Goal: Task Accomplishment & Management: Use online tool/utility

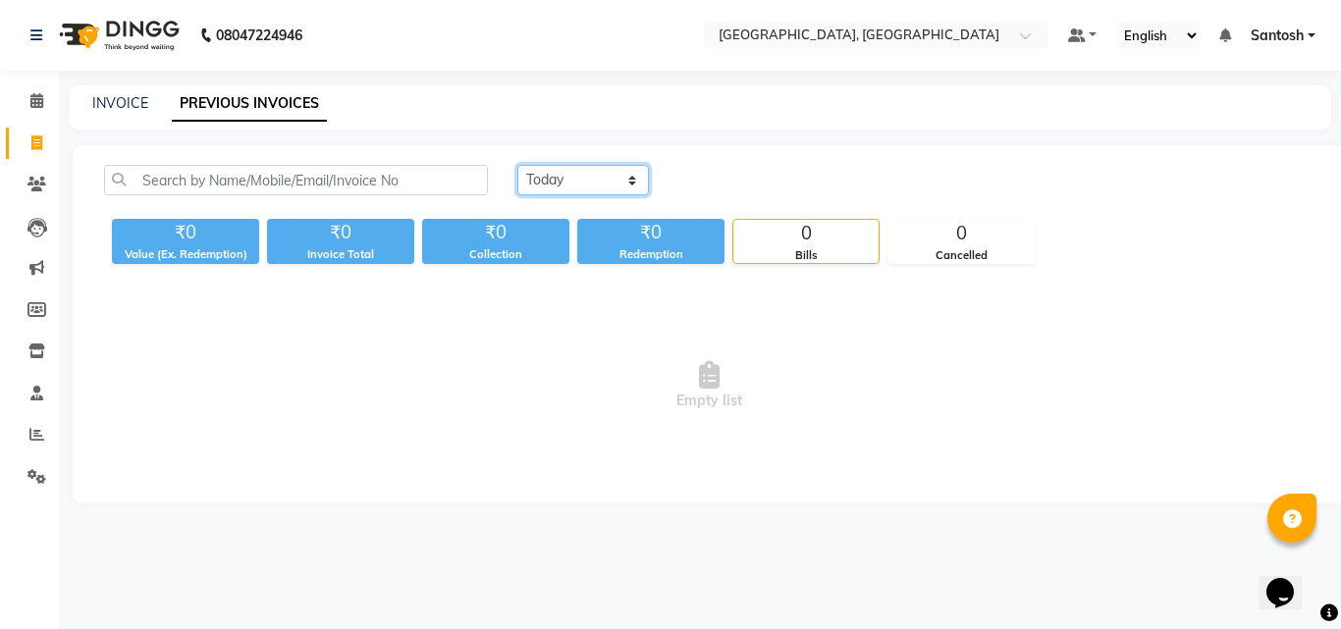
click at [587, 178] on select "[DATE] [DATE] Custom Range" at bounding box center [583, 180] width 132 height 30
select select "yesterday"
click at [517, 165] on select "[DATE] [DATE] Custom Range" at bounding box center [583, 180] width 132 height 30
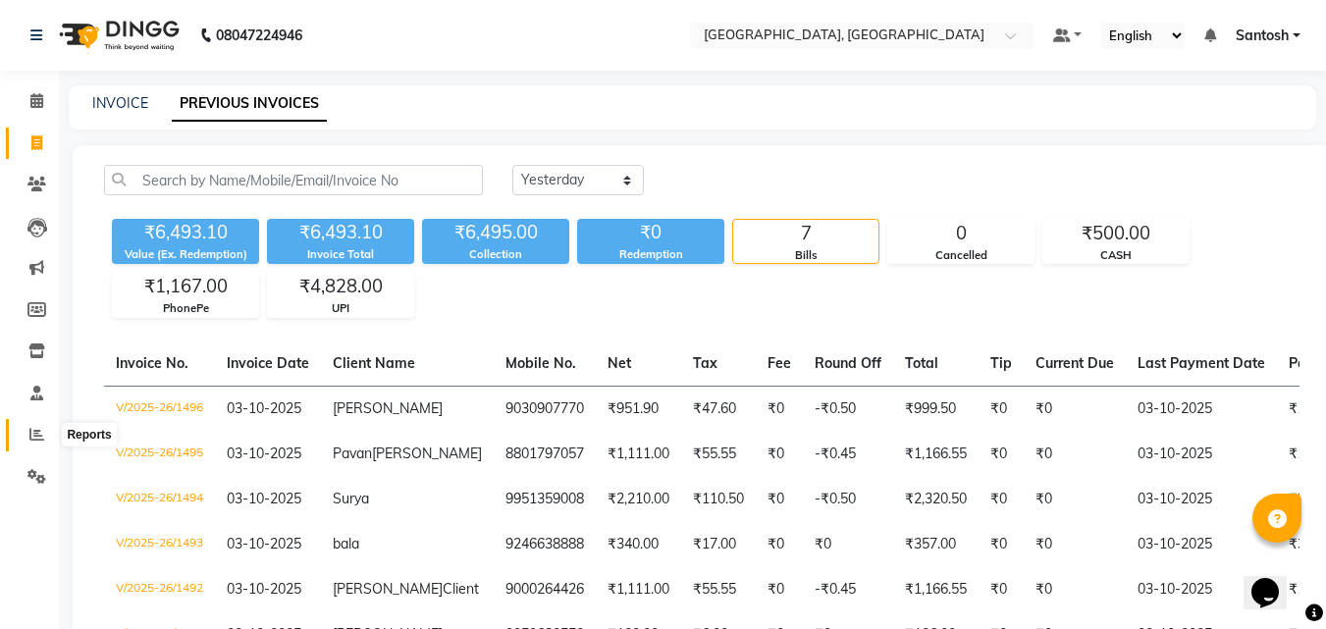
click at [30, 434] on icon at bounding box center [36, 434] width 15 height 15
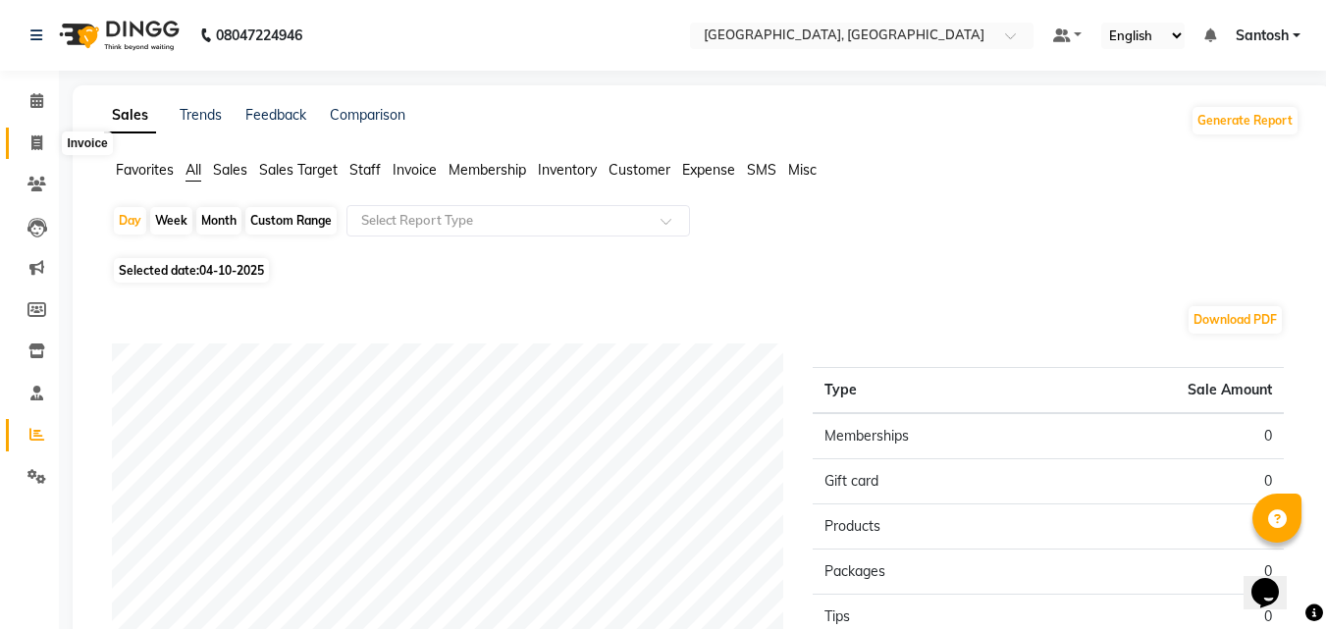
click at [38, 137] on icon at bounding box center [36, 142] width 11 height 15
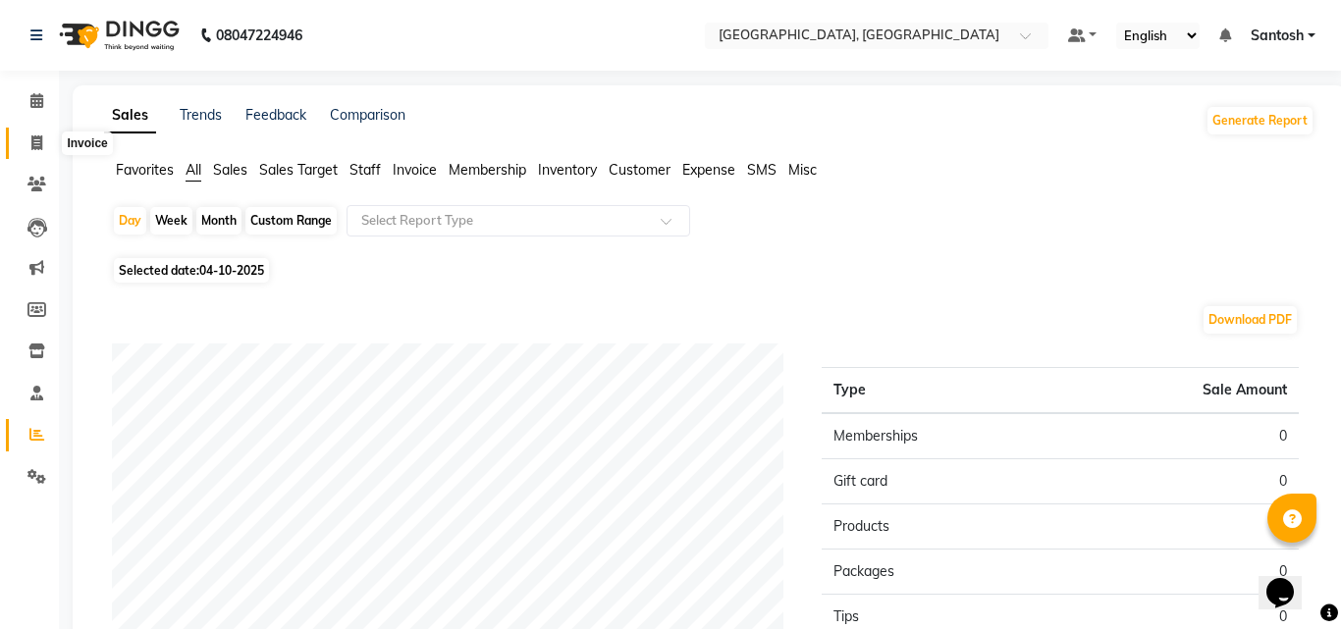
select select "service"
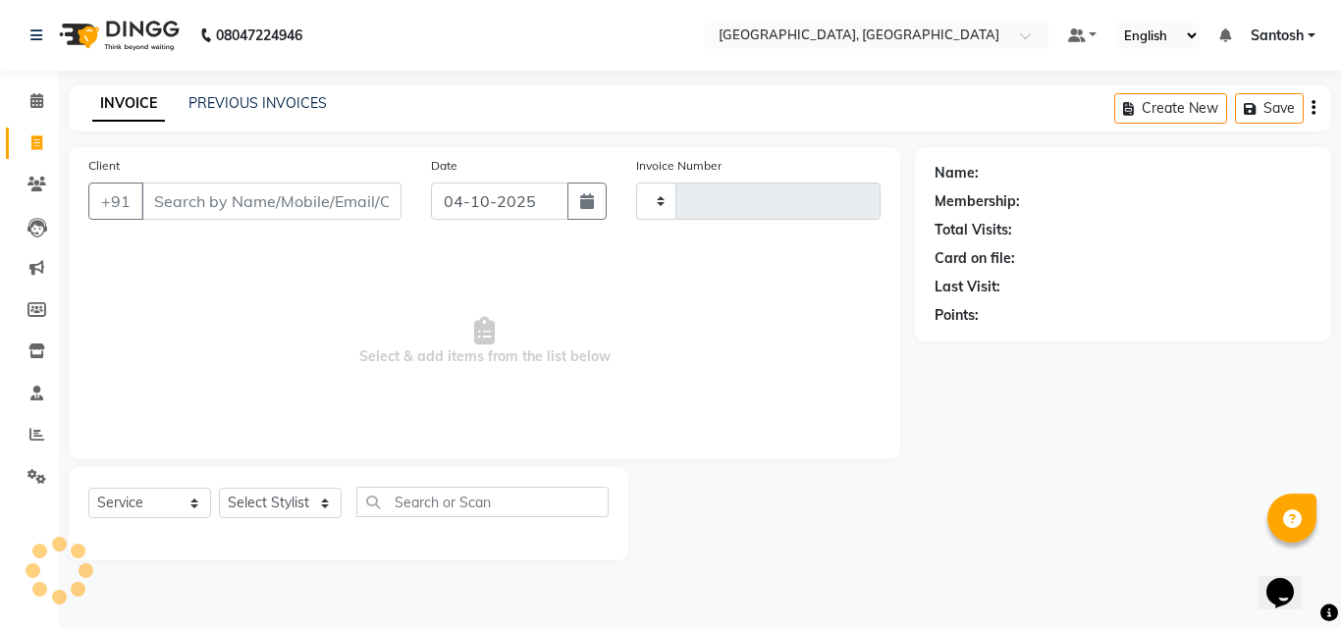
type input "1497"
select select "5506"
